Goal: Transaction & Acquisition: Book appointment/travel/reservation

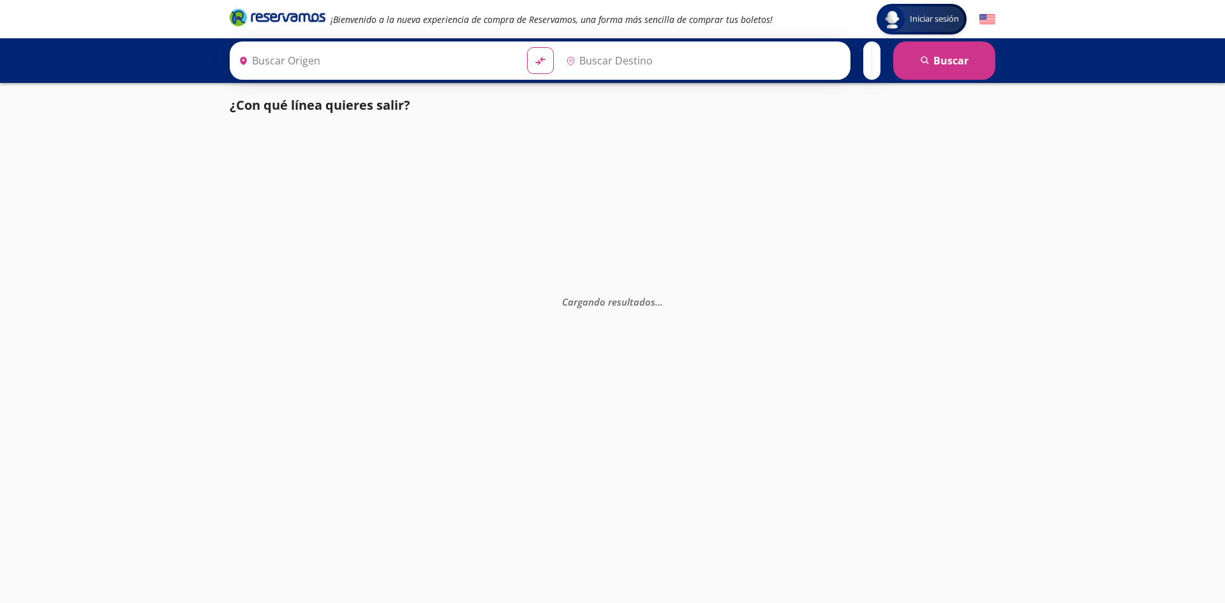
type input "[GEOGRAPHIC_DATA], [GEOGRAPHIC_DATA]"
type input "Colima, Colima"
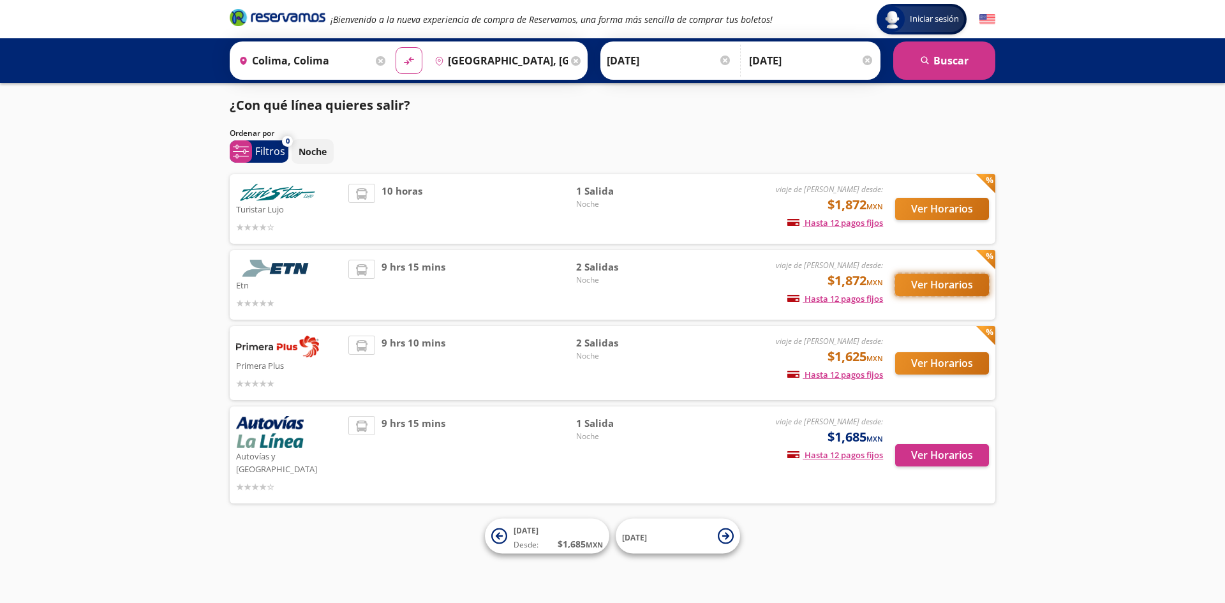
click at [960, 287] on button "Ver Horarios" at bounding box center [942, 285] width 94 height 22
click at [920, 365] on button "Ver Horarios" at bounding box center [942, 363] width 94 height 22
click at [931, 212] on button "Ver Horarios" at bounding box center [942, 209] width 94 height 22
click at [946, 444] on button "Ver Horarios" at bounding box center [942, 455] width 94 height 22
